Goal: Answer question/provide support

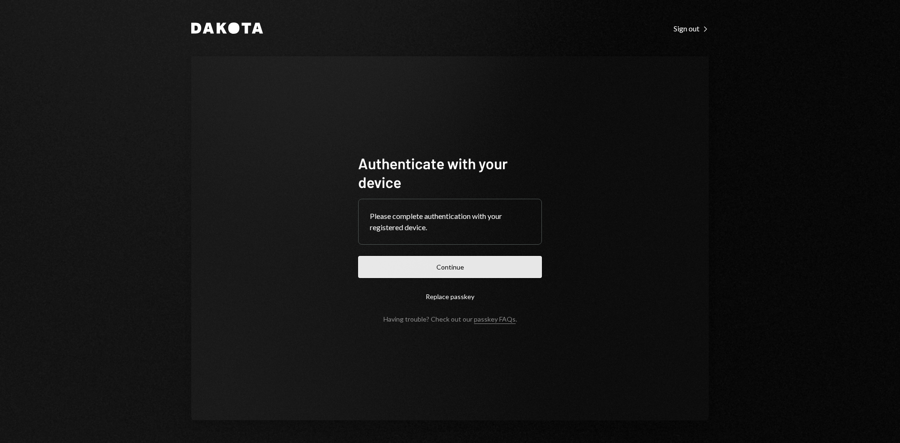
click at [522, 269] on button "Continue" at bounding box center [450, 267] width 184 height 22
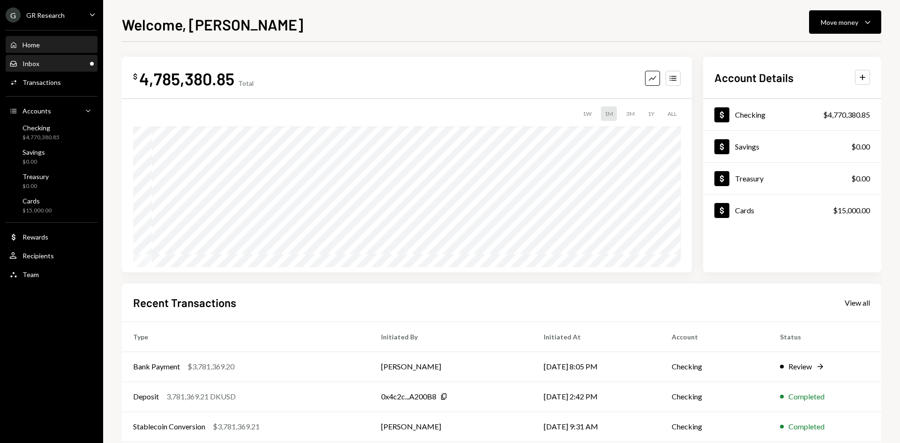
click at [23, 66] on div "Inbox" at bounding box center [31, 64] width 17 height 8
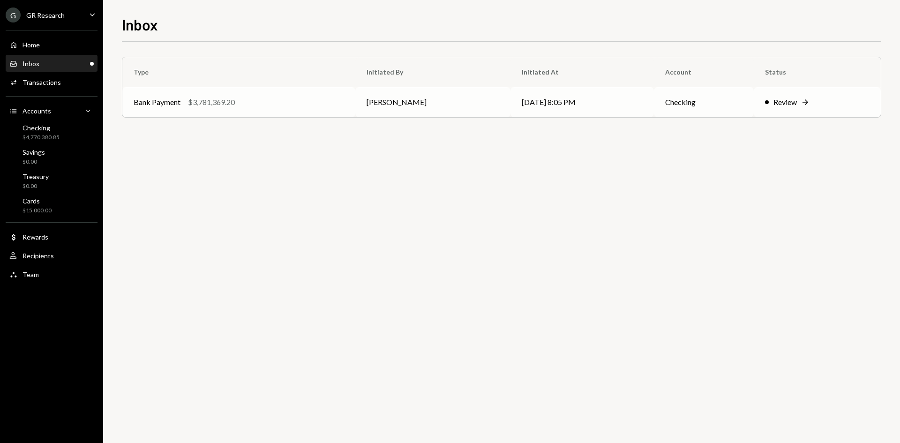
click at [468, 104] on td "[PERSON_NAME]" at bounding box center [432, 102] width 155 height 30
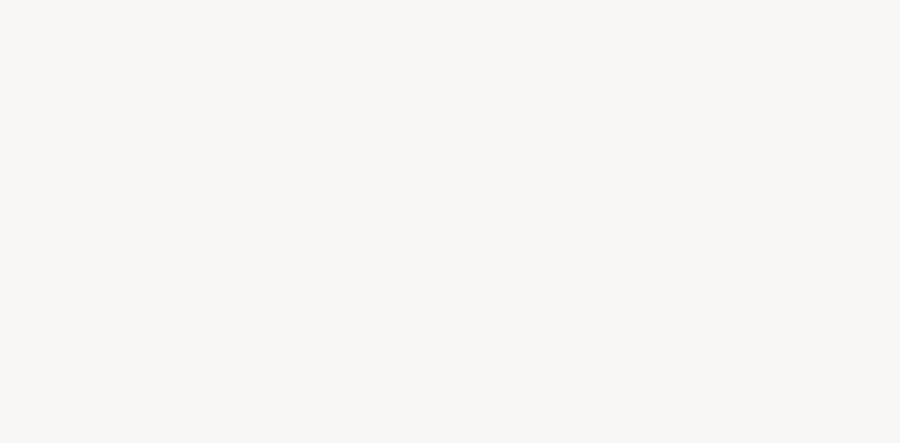
click at [468, 104] on div at bounding box center [450, 221] width 900 height 443
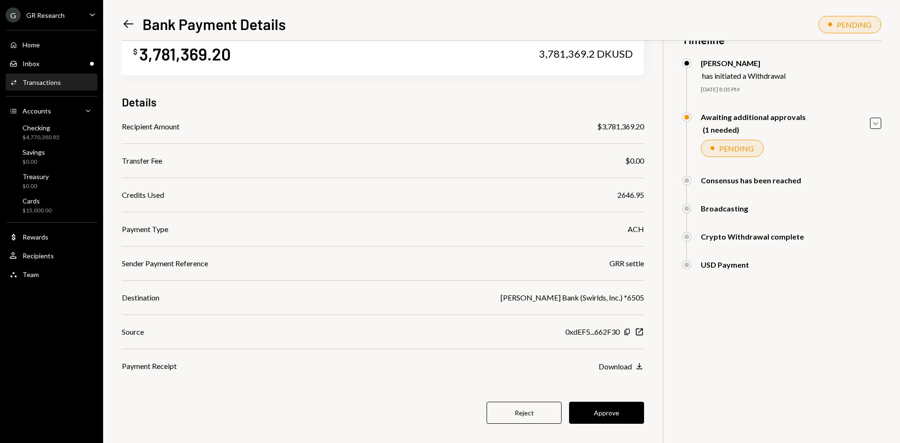
scroll to position [41, 0]
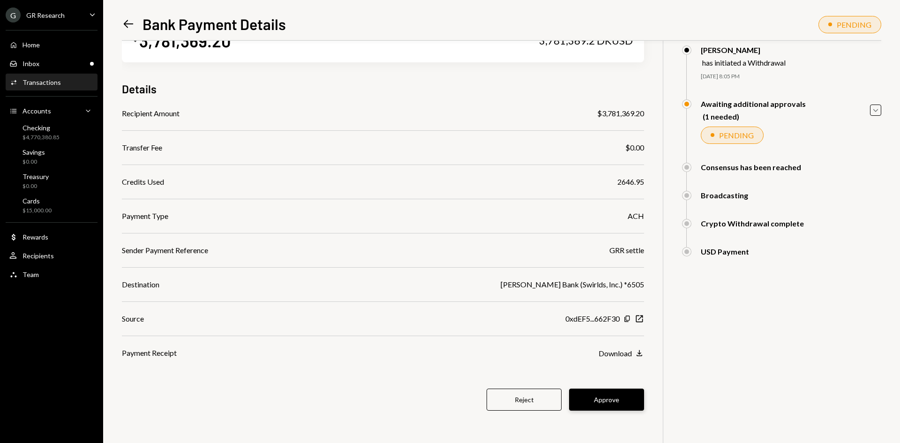
click at [609, 396] on button "Approve" at bounding box center [606, 400] width 75 height 22
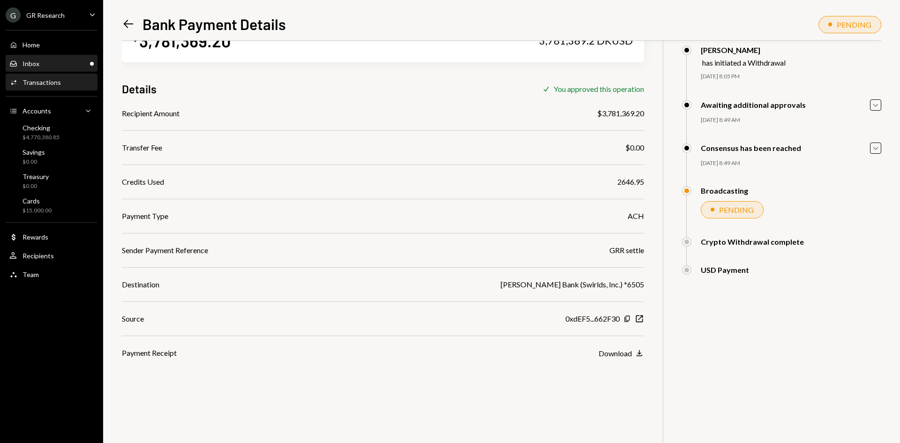
click at [56, 62] on div "Inbox Inbox" at bounding box center [51, 64] width 84 height 8
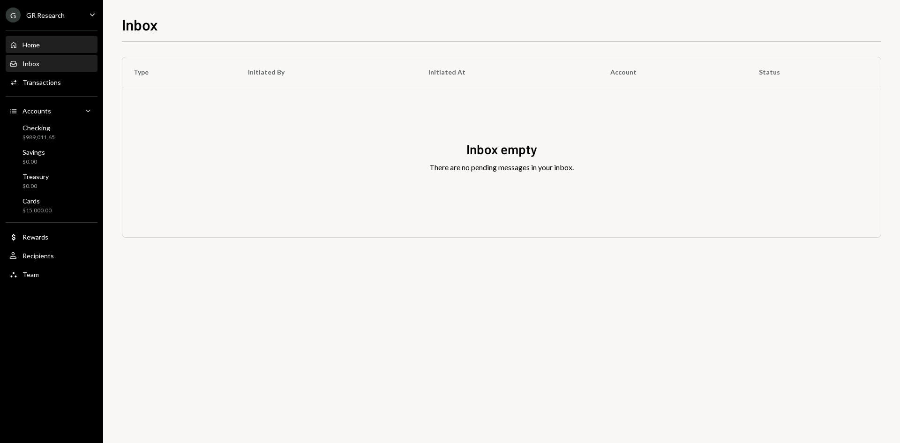
click at [42, 44] on div "Home Home" at bounding box center [51, 45] width 84 height 8
